Goal: Contribute content: Add original content to the website for others to see

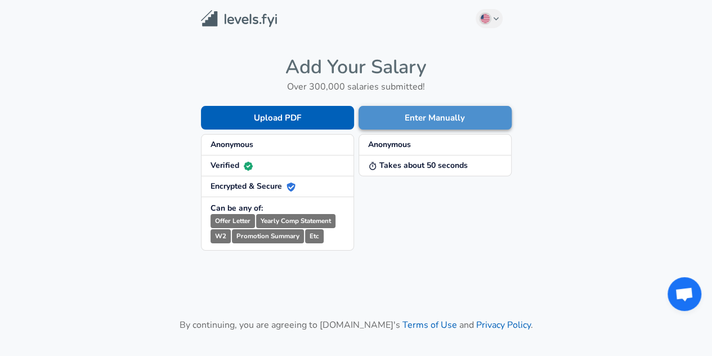
click at [391, 111] on button "Enter Manually" at bounding box center [435, 118] width 153 height 24
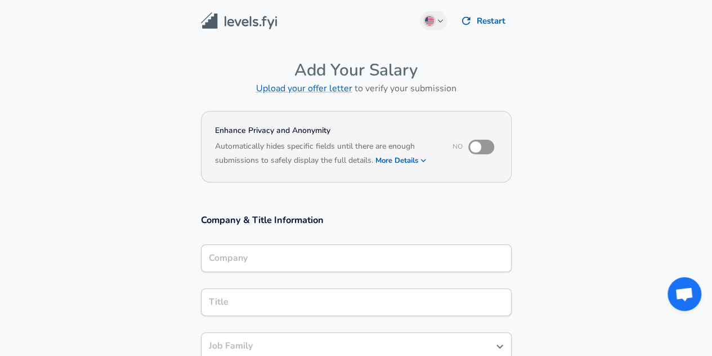
click at [265, 267] on div "Company" at bounding box center [356, 258] width 311 height 28
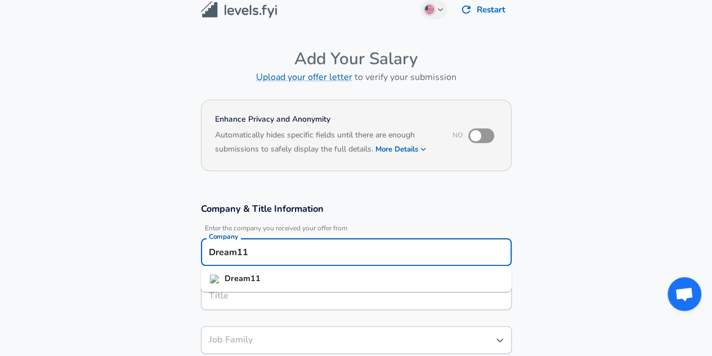
click at [292, 276] on li "Dream11" at bounding box center [356, 278] width 311 height 17
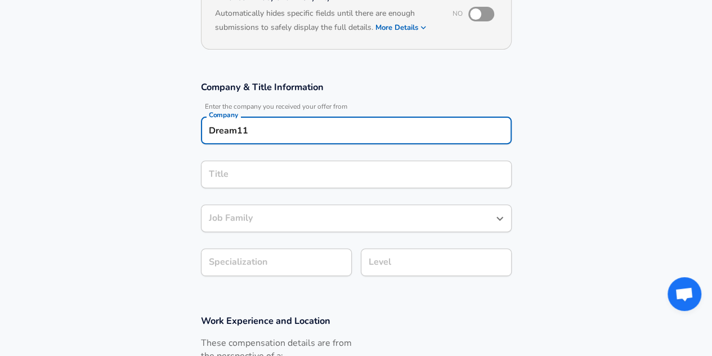
scroll to position [133, 0]
type input "Dream11"
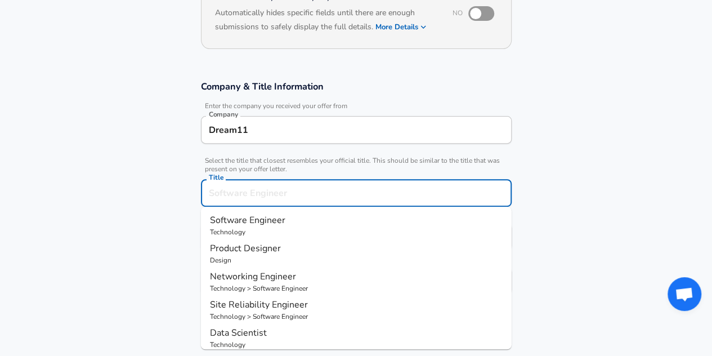
scroll to position [156, 0]
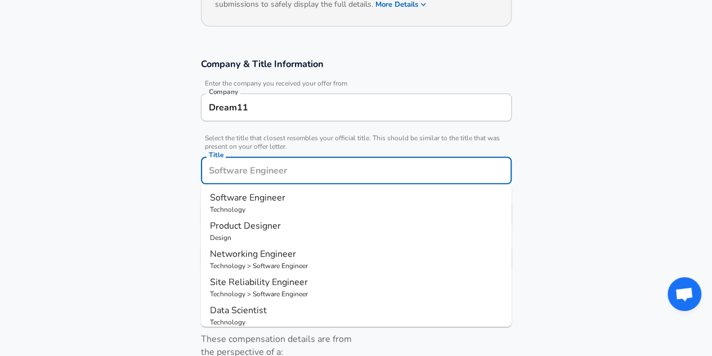
click at [270, 175] on input "Title" at bounding box center [356, 170] width 301 height 17
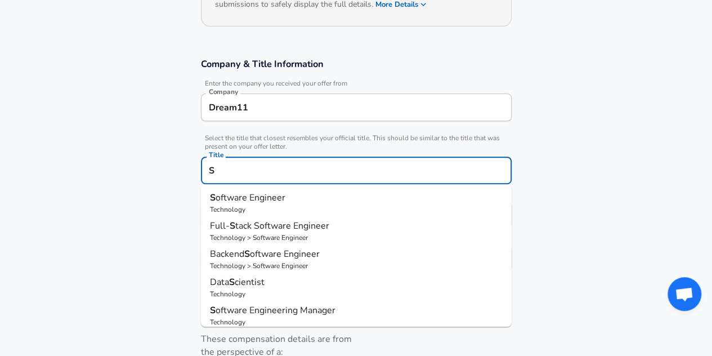
click at [278, 195] on span "oftware Engineer" at bounding box center [251, 197] width 70 height 12
type input "Software Engineer"
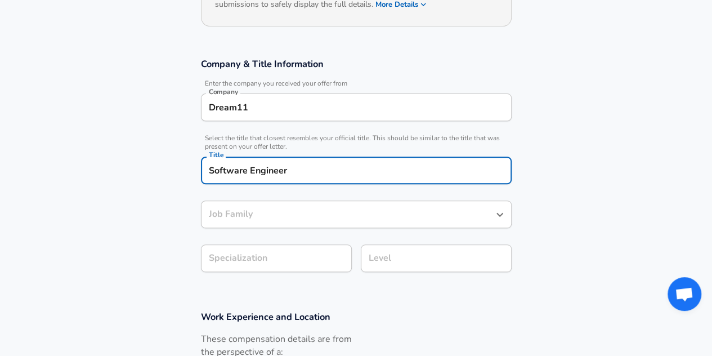
type input "Software Engineer"
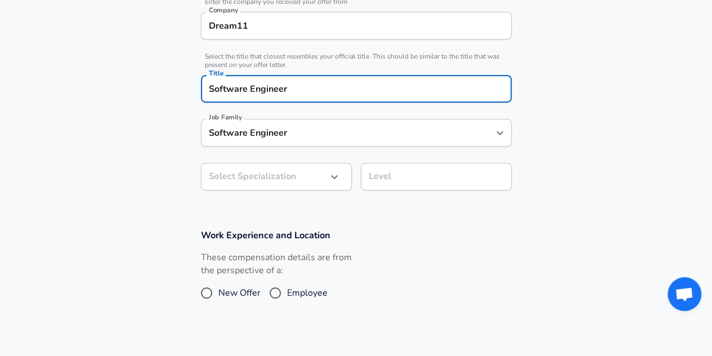
scroll to position [241, 0]
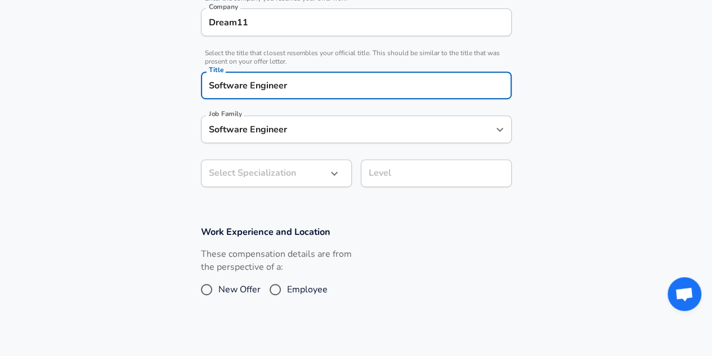
type input "Software Engineer"
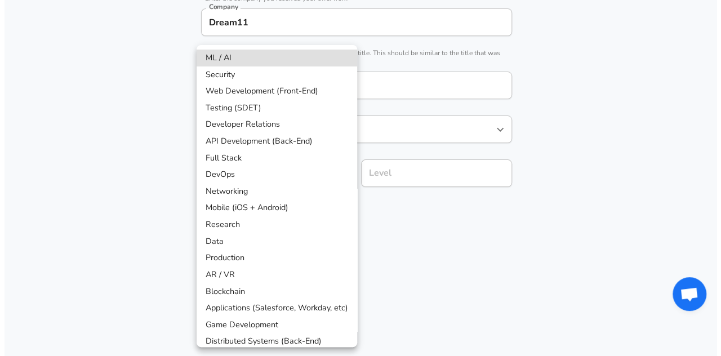
scroll to position [275, 0]
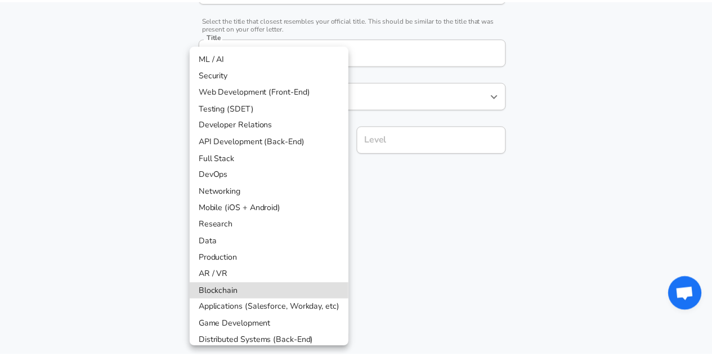
scroll to position [24, 0]
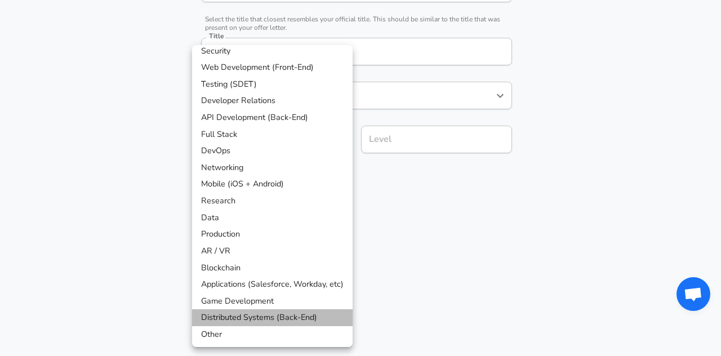
click at [289, 314] on li "Distributed Systems (Back-End)" at bounding box center [272, 317] width 160 height 17
type input "Distributed Systems (Back-End)"
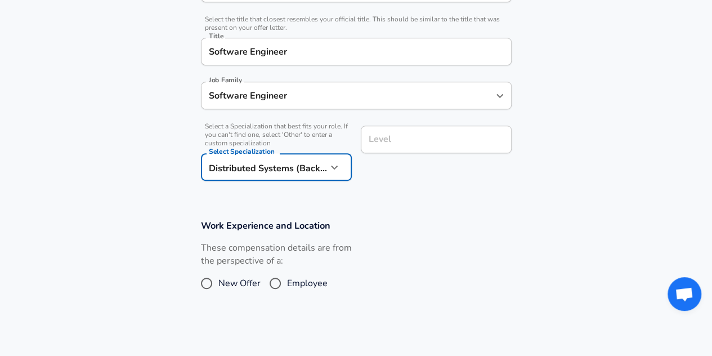
scroll to position [297, 0]
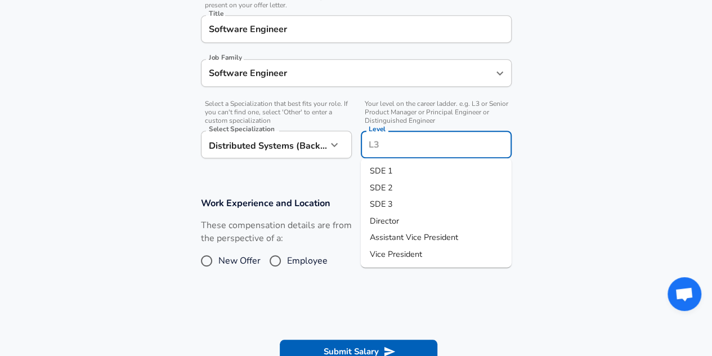
click at [398, 141] on input "Level" at bounding box center [436, 144] width 141 height 17
click at [385, 169] on span "SDE 1" at bounding box center [381, 170] width 23 height 11
type input "SDE 1"
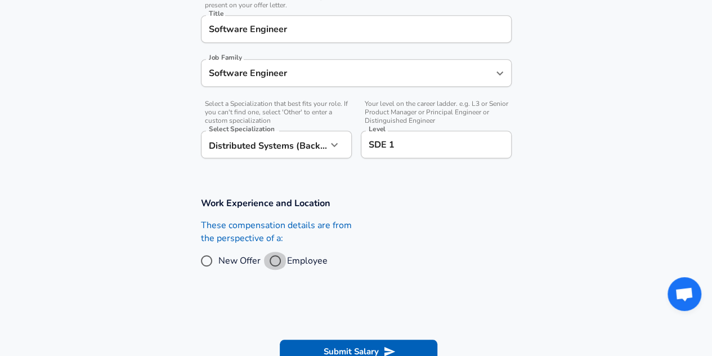
click at [276, 256] on input "Employee" at bounding box center [275, 261] width 24 height 18
radio input "true"
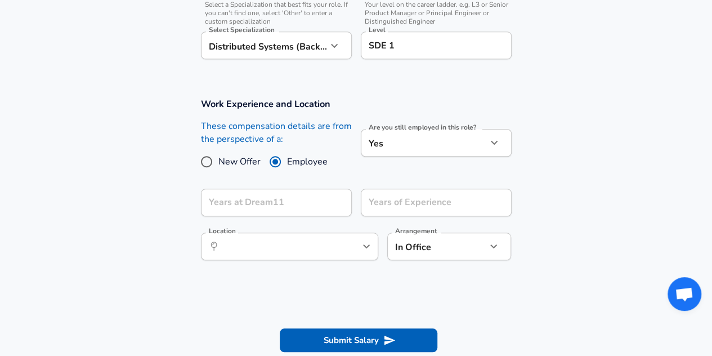
scroll to position [397, 0]
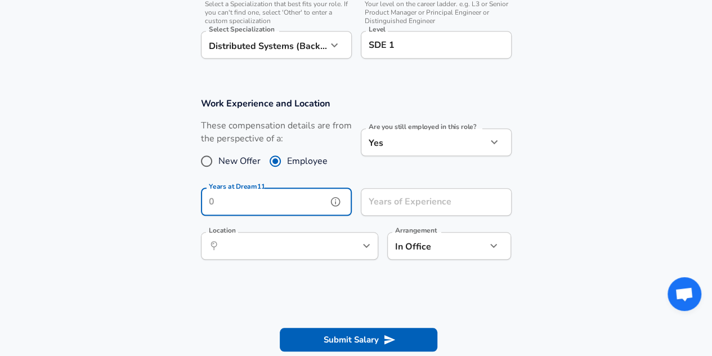
click at [301, 194] on input "Years at Dream11" at bounding box center [264, 202] width 126 height 28
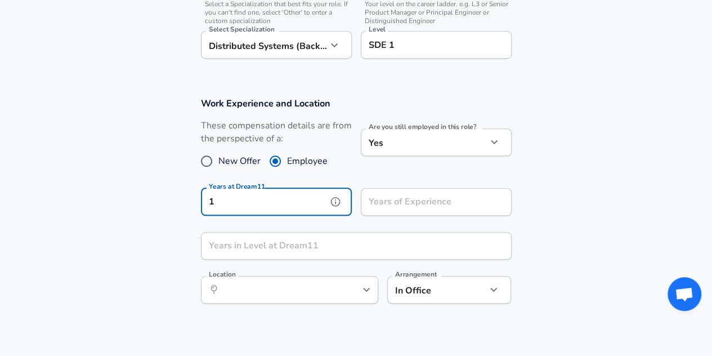
type input "1"
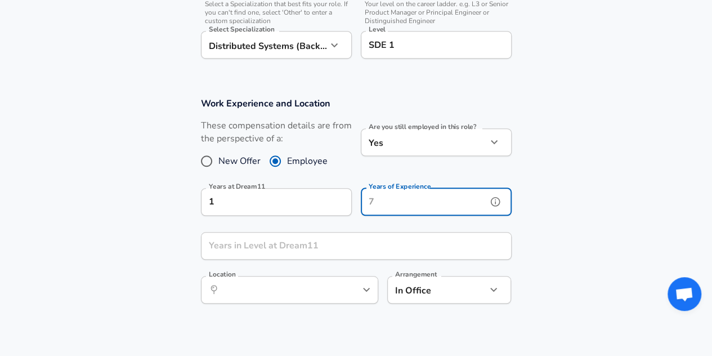
click at [376, 200] on input "Years of Experience" at bounding box center [424, 202] width 126 height 28
type input "1"
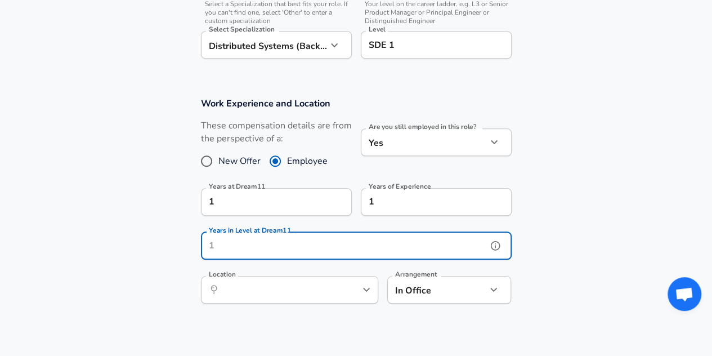
click at [262, 243] on input "Years in Level at Dream11" at bounding box center [344, 246] width 286 height 28
type input "1"
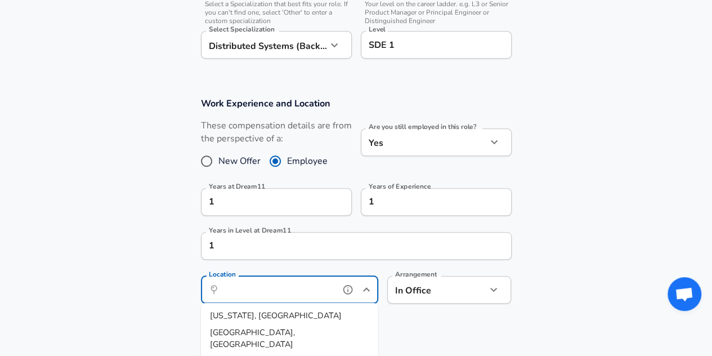
click at [307, 294] on input "Location" at bounding box center [277, 289] width 115 height 17
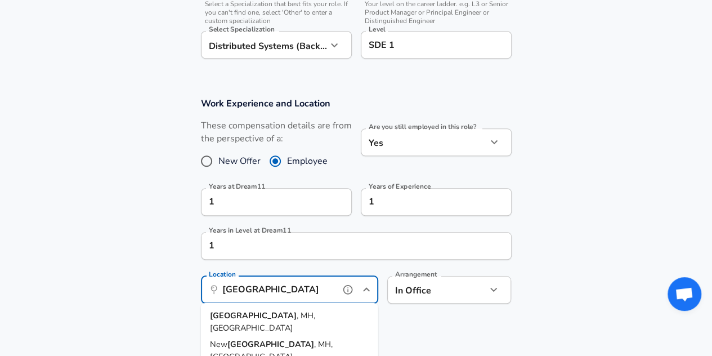
click at [265, 315] on span ", MH, [GEOGRAPHIC_DATA]" at bounding box center [262, 322] width 105 height 24
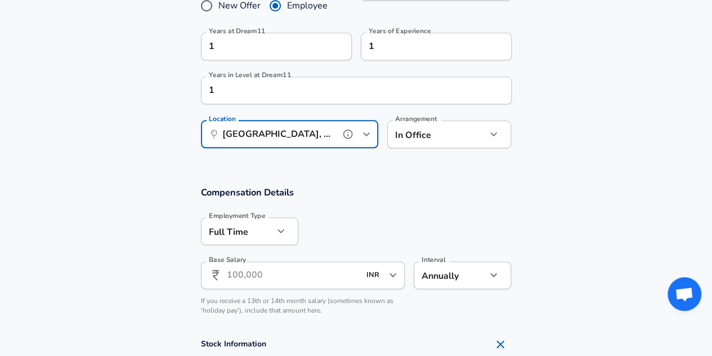
scroll to position [553, 0]
type input "[GEOGRAPHIC_DATA], MH, [GEOGRAPHIC_DATA]"
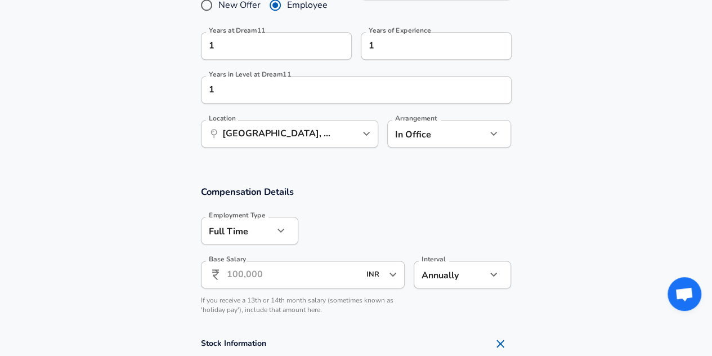
click at [260, 273] on input "Base Salary" at bounding box center [293, 275] width 133 height 28
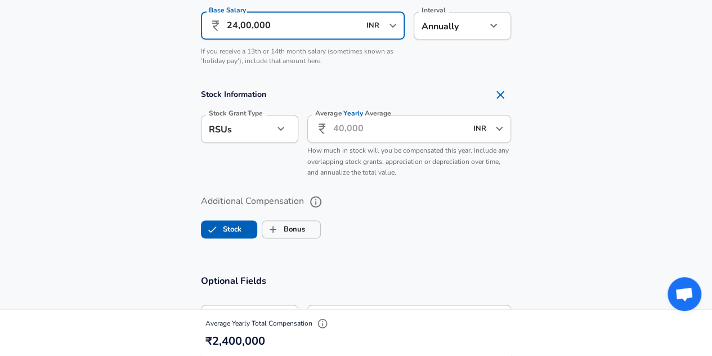
scroll to position [802, 0]
type input "24,00,000"
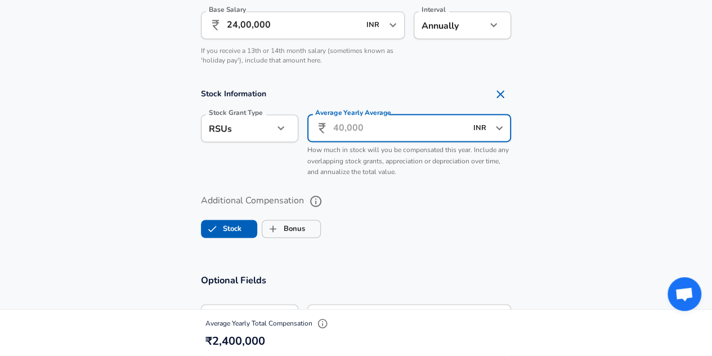
click at [370, 119] on input "Average Yearly Average" at bounding box center [399, 128] width 133 height 28
type input "4"
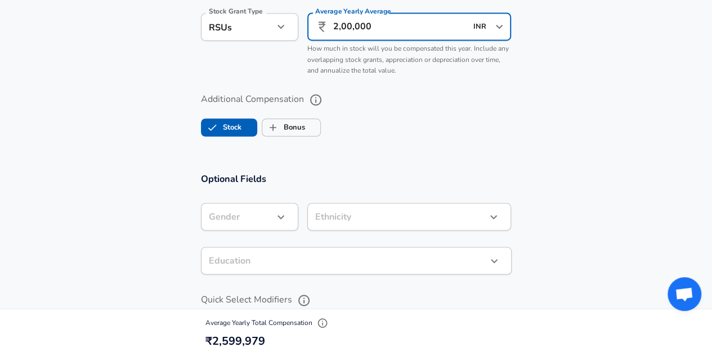
scroll to position [904, 0]
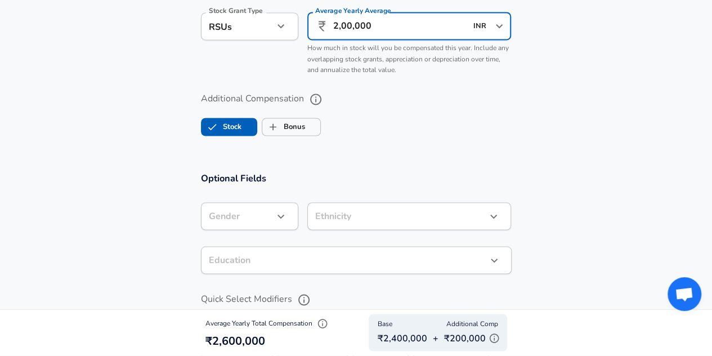
type input "2,00,000"
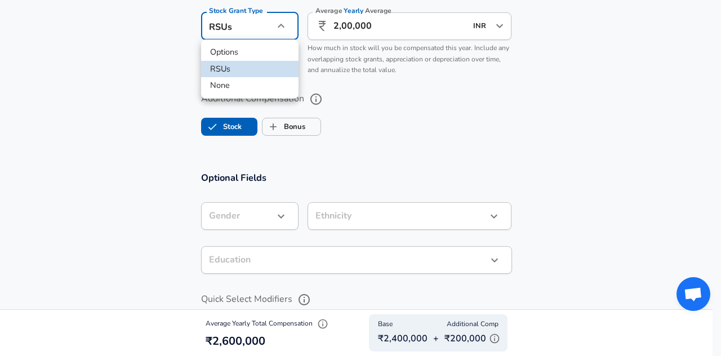
click at [397, 101] on div at bounding box center [360, 178] width 721 height 356
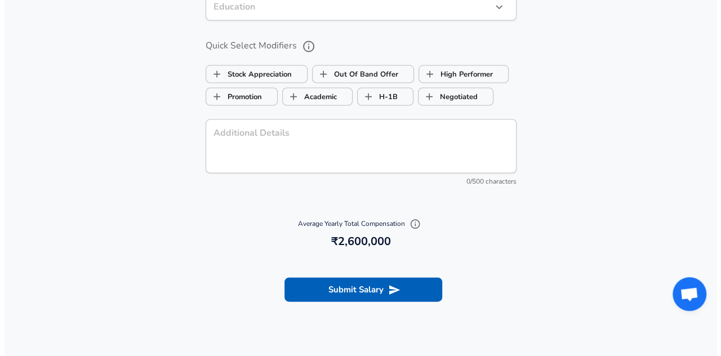
scroll to position [1223, 0]
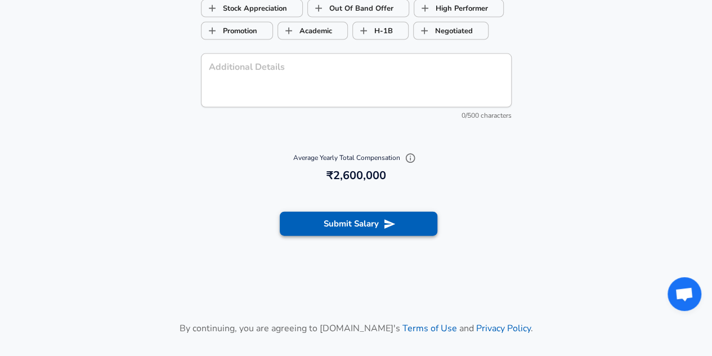
click at [376, 225] on button "Submit Salary" at bounding box center [359, 224] width 158 height 24
